Goal: Find specific page/section: Find specific page/section

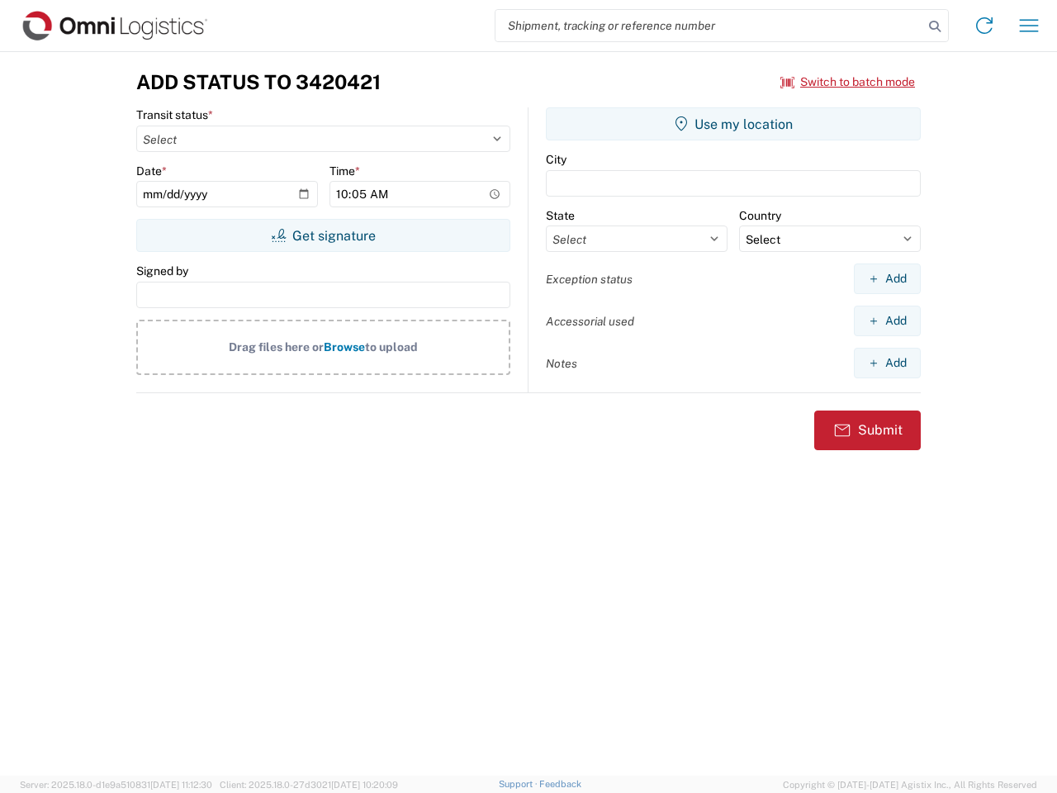
click at [709, 26] on input "search" at bounding box center [709, 25] width 428 height 31
click at [935, 26] on icon at bounding box center [934, 26] width 23 height 23
click at [984, 26] on icon at bounding box center [984, 25] width 26 height 26
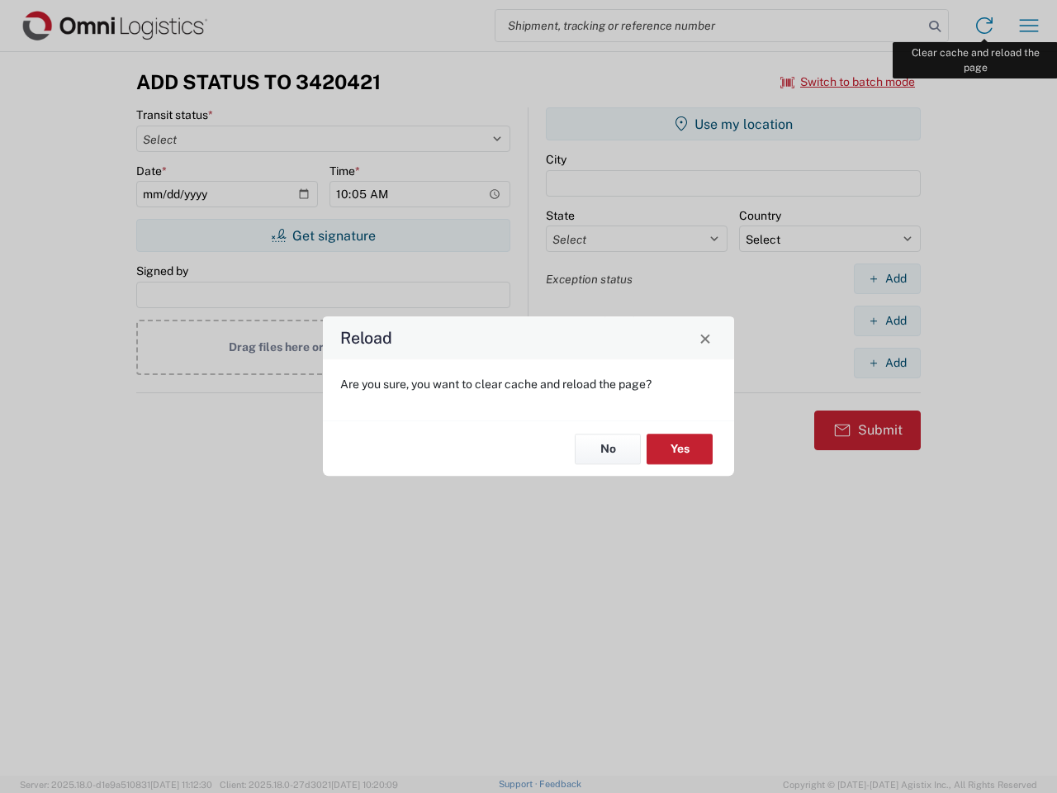
click at [1029, 26] on div "Reload Are you sure, you want to clear cache and reload the page? No Yes" at bounding box center [528, 396] width 1057 height 793
click at [848, 82] on div "Reload Are you sure, you want to clear cache and reload the page? No Yes" at bounding box center [528, 396] width 1057 height 793
click at [323, 235] on div "Reload Are you sure, you want to clear cache and reload the page? No Yes" at bounding box center [528, 396] width 1057 height 793
click at [733, 124] on div "Reload Are you sure, you want to clear cache and reload the page? No Yes" at bounding box center [528, 396] width 1057 height 793
click at [887, 278] on div "Reload Are you sure, you want to clear cache and reload the page? No Yes" at bounding box center [528, 396] width 1057 height 793
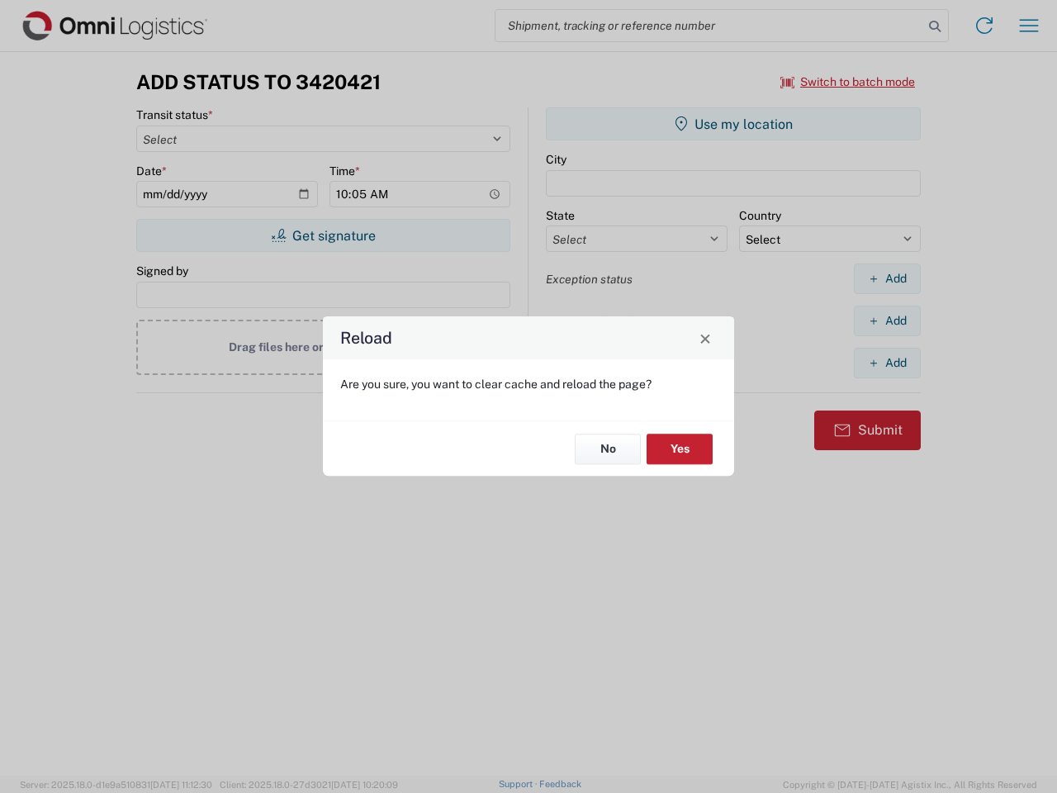
click at [887, 320] on div "Reload Are you sure, you want to clear cache and reload the page? No Yes" at bounding box center [528, 396] width 1057 height 793
click at [887, 362] on div "Reload Are you sure, you want to clear cache and reload the page? No Yes" at bounding box center [528, 396] width 1057 height 793
